Goal: Information Seeking & Learning: Find specific fact

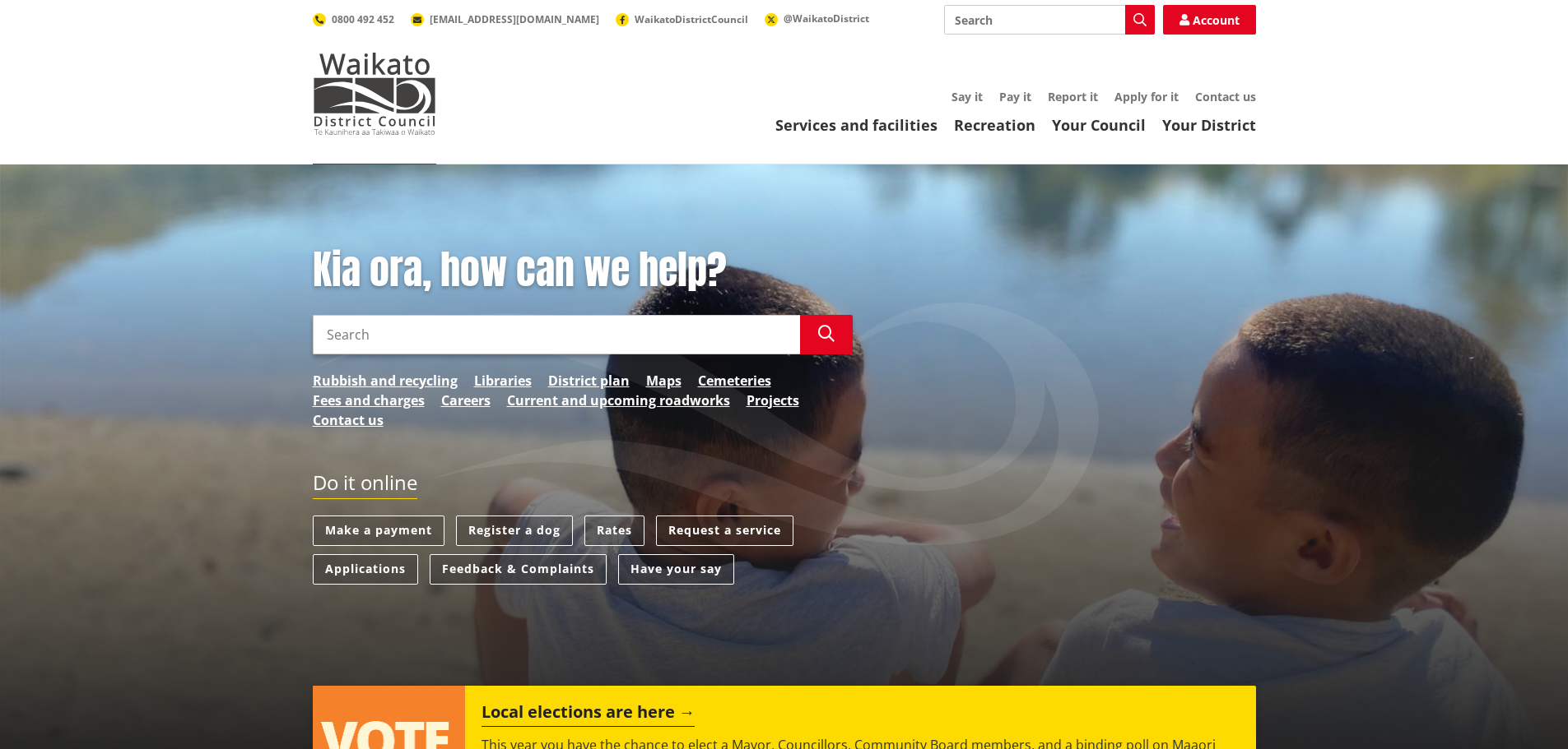
click at [662, 325] on input "Search" at bounding box center [556, 335] width 487 height 39
click at [826, 339] on icon "button" at bounding box center [825, 334] width 17 height 17
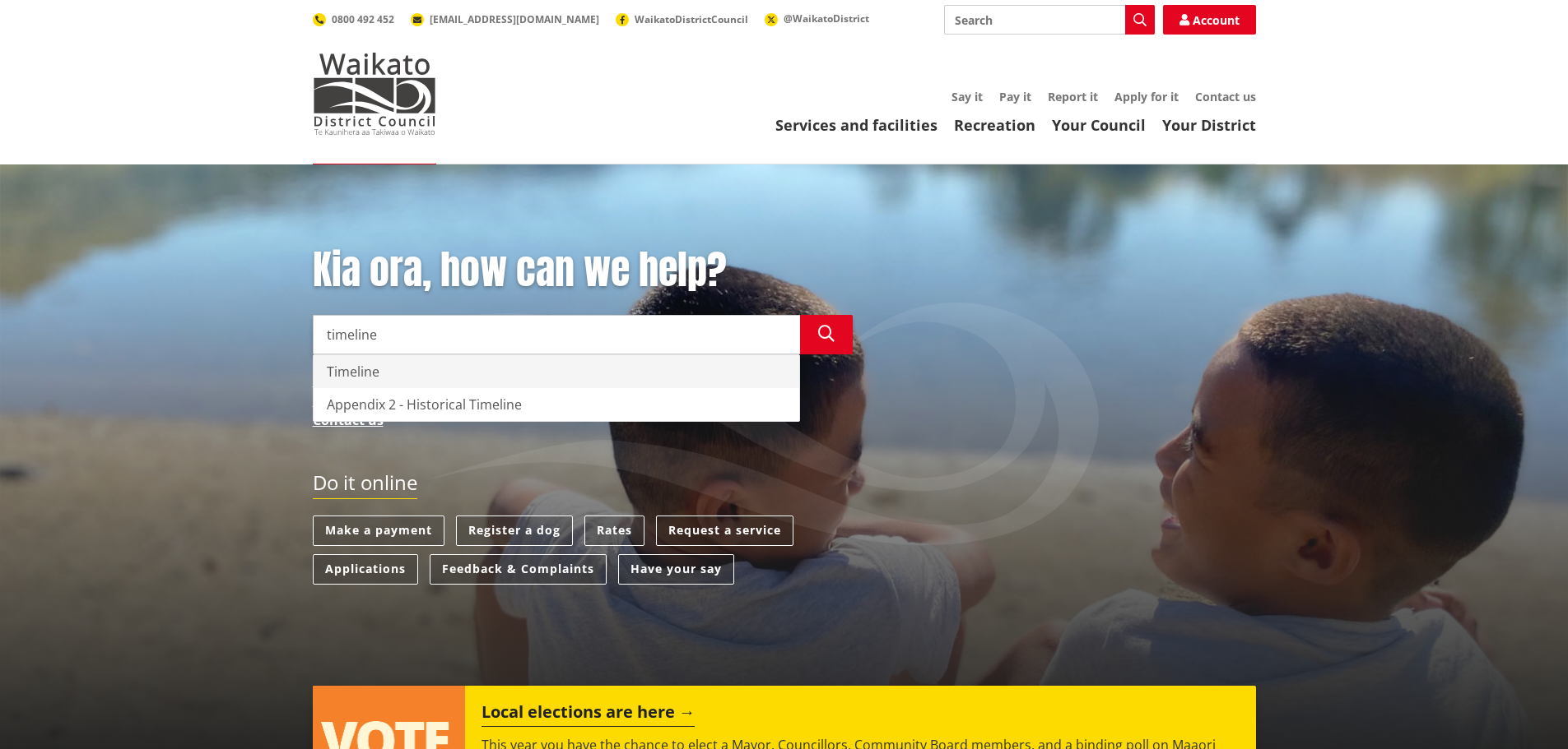
click at [382, 375] on div "Timeline" at bounding box center [556, 372] width 486 height 33
drag, startPoint x: 287, startPoint y: 349, endPoint x: 223, endPoint y: 346, distance: 64.1
click at [223, 346] on div "Kia ora, how can we help? Search Timeline Search Timeline Appendix 2 - Historic…" at bounding box center [784, 466] width 1568 height 604
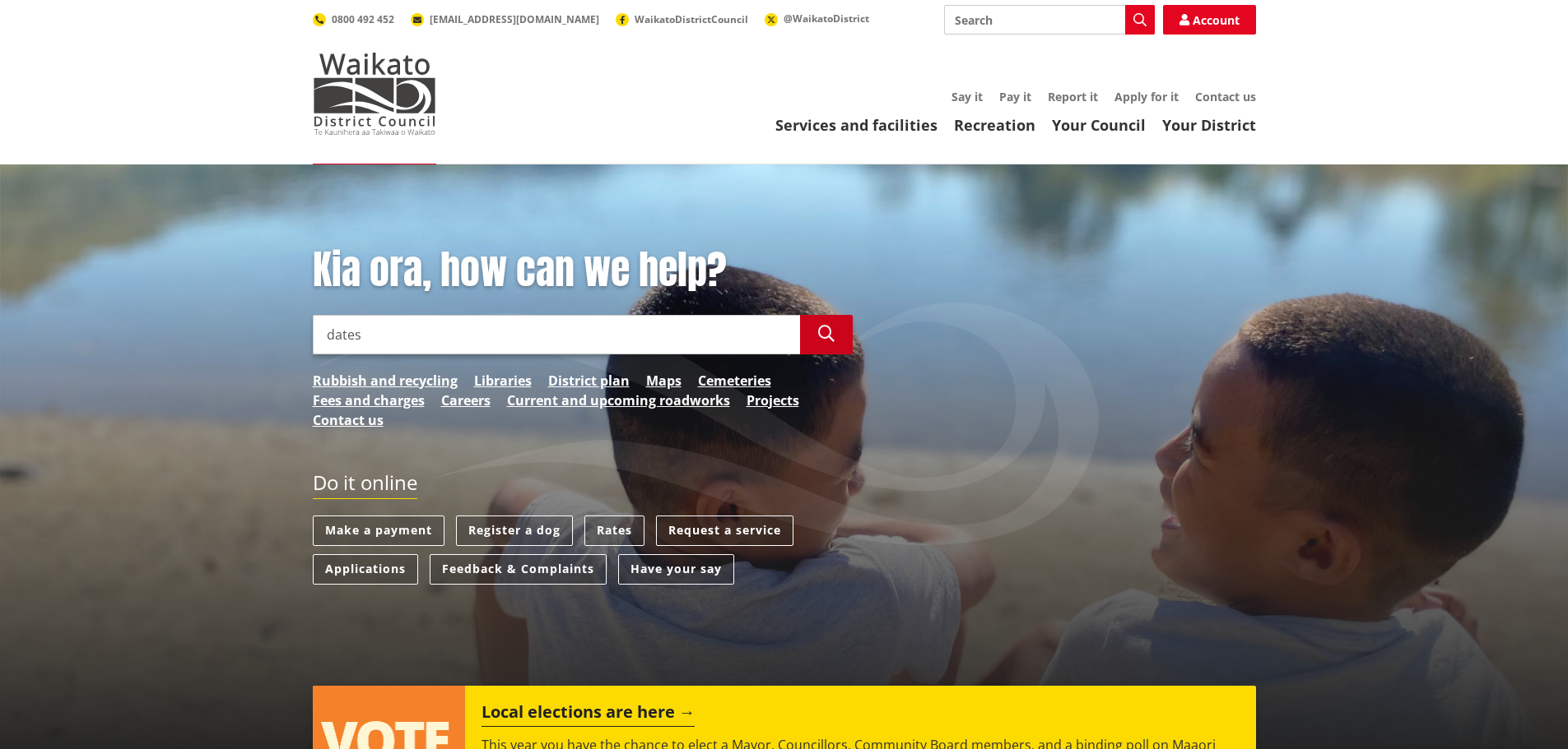
type input "dates"
click at [833, 335] on icon "button" at bounding box center [825, 334] width 17 height 17
